Goal: Navigation & Orientation: Understand site structure

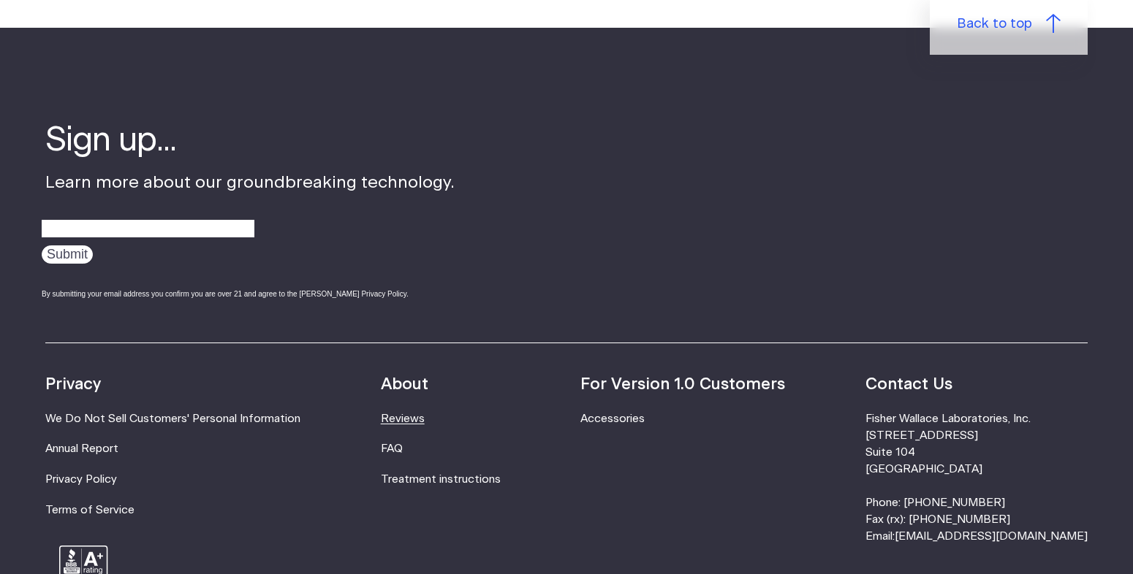
scroll to position [4629, 0]
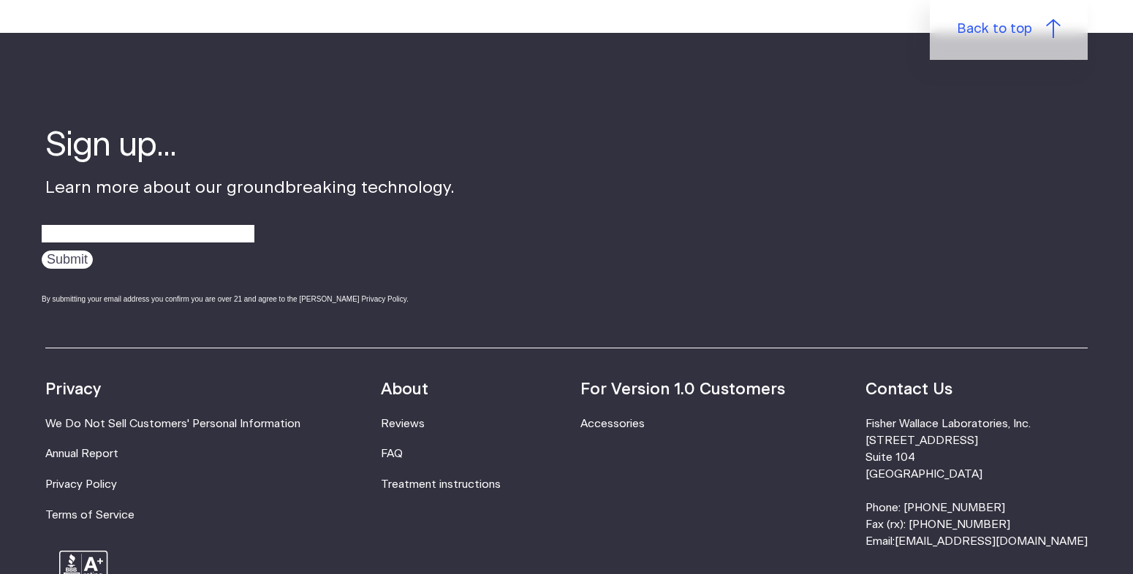
click at [410, 446] on li "FAQ" at bounding box center [441, 454] width 120 height 17
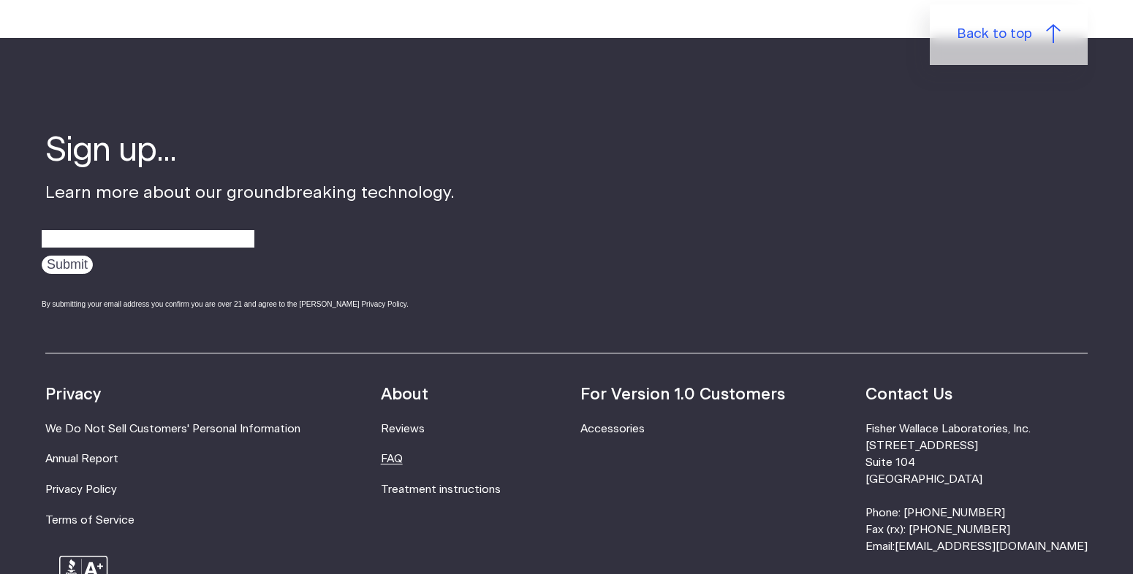
click at [403, 454] on link "FAQ" at bounding box center [392, 459] width 22 height 11
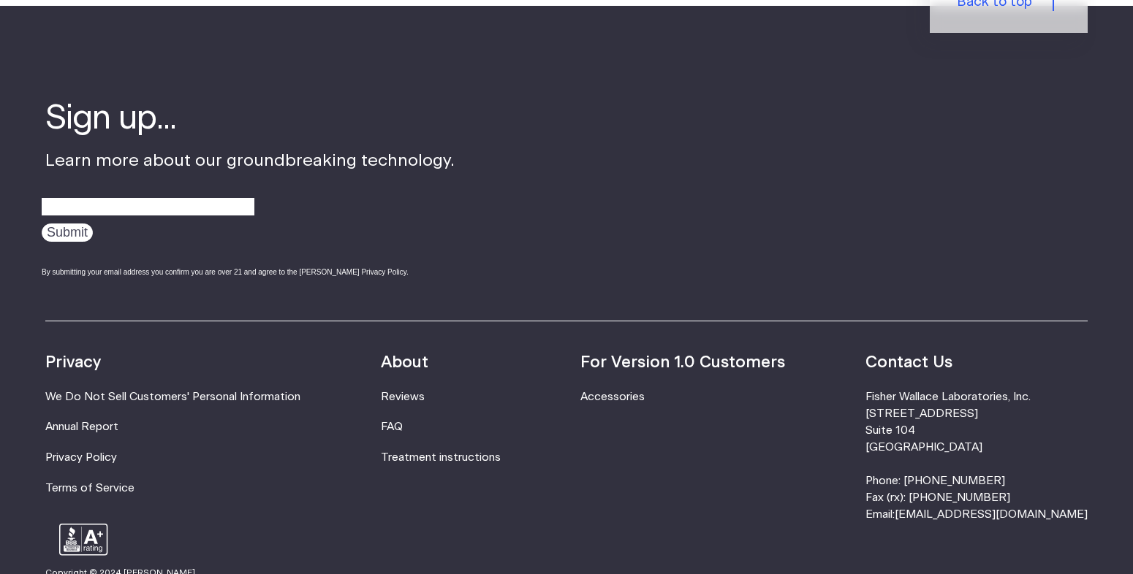
scroll to position [1912, 0]
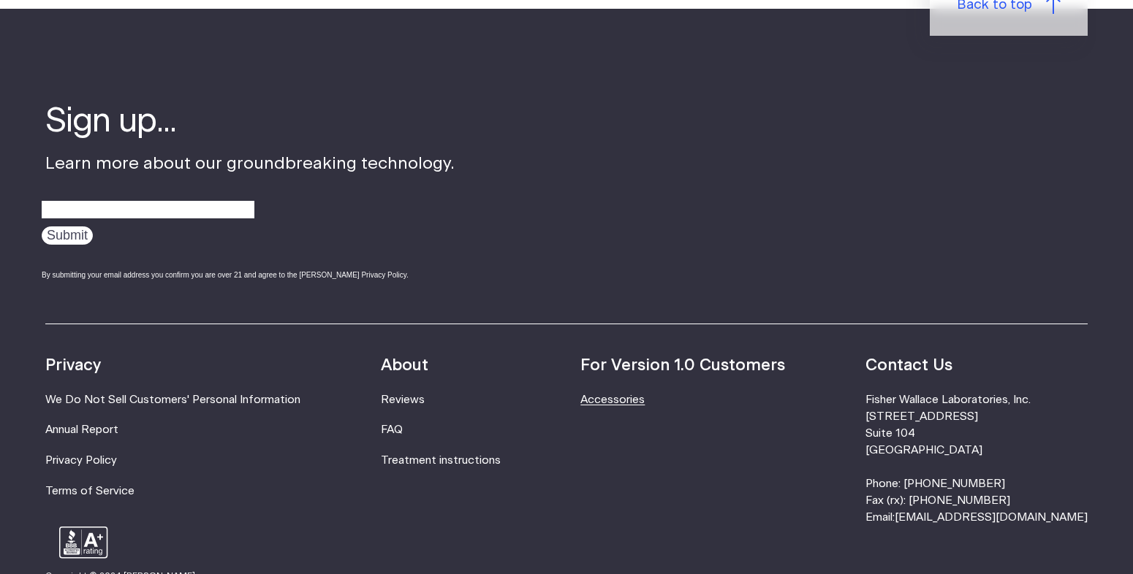
click at [645, 399] on link "Accessories" at bounding box center [612, 400] width 64 height 11
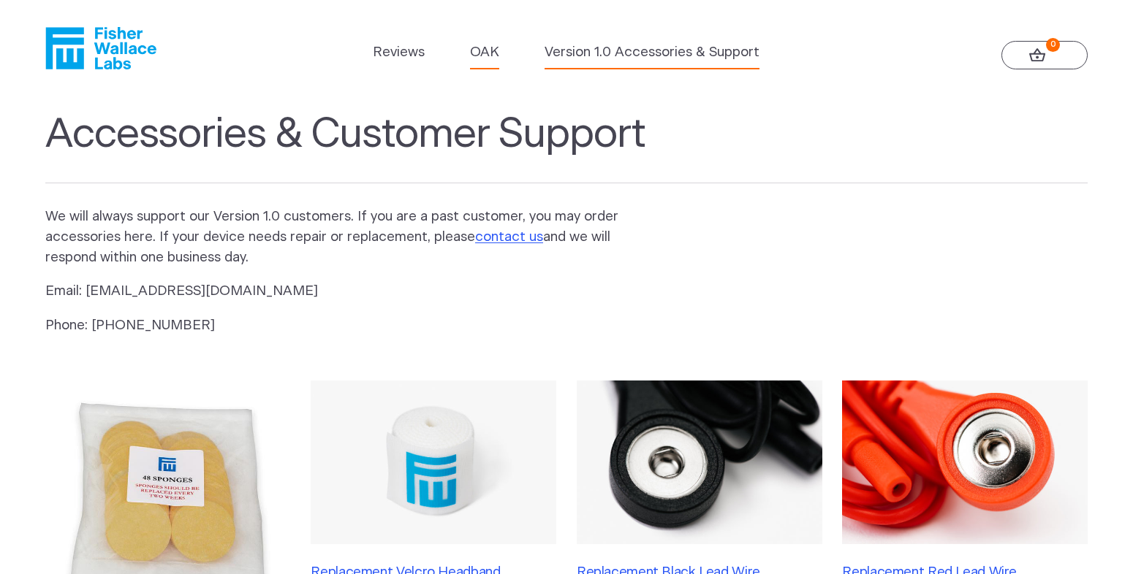
click at [471, 48] on link "OAK" at bounding box center [484, 52] width 29 height 20
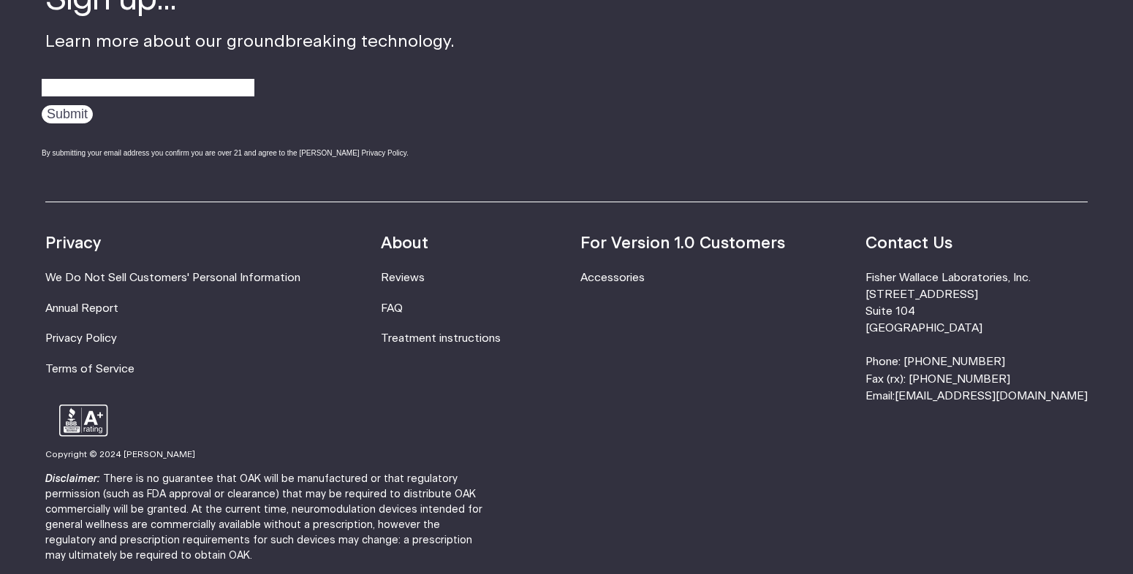
scroll to position [2659, 0]
